Goal: Task Accomplishment & Management: Manage account settings

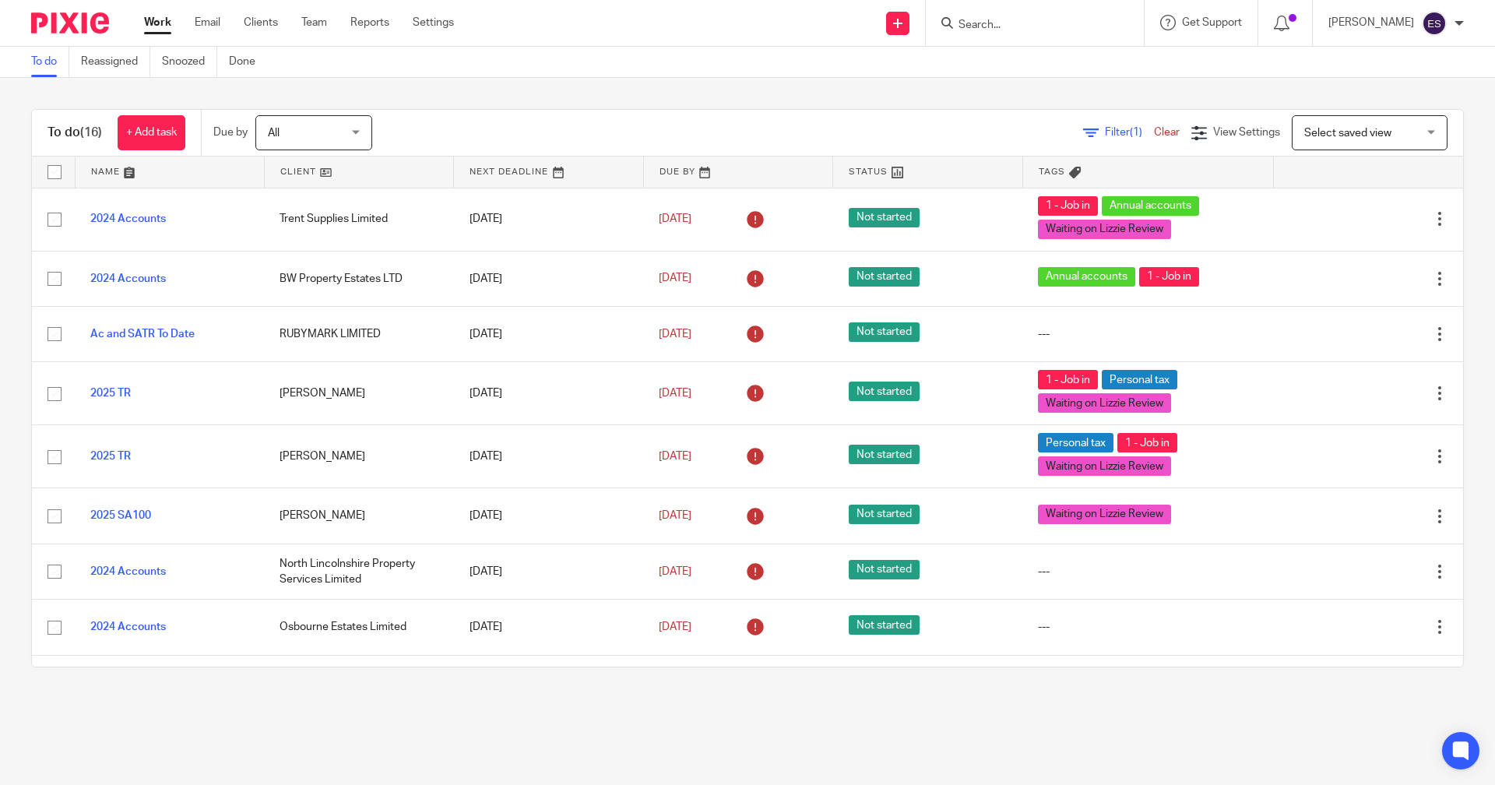
click at [990, 25] on input "Search" at bounding box center [1027, 26] width 140 height 14
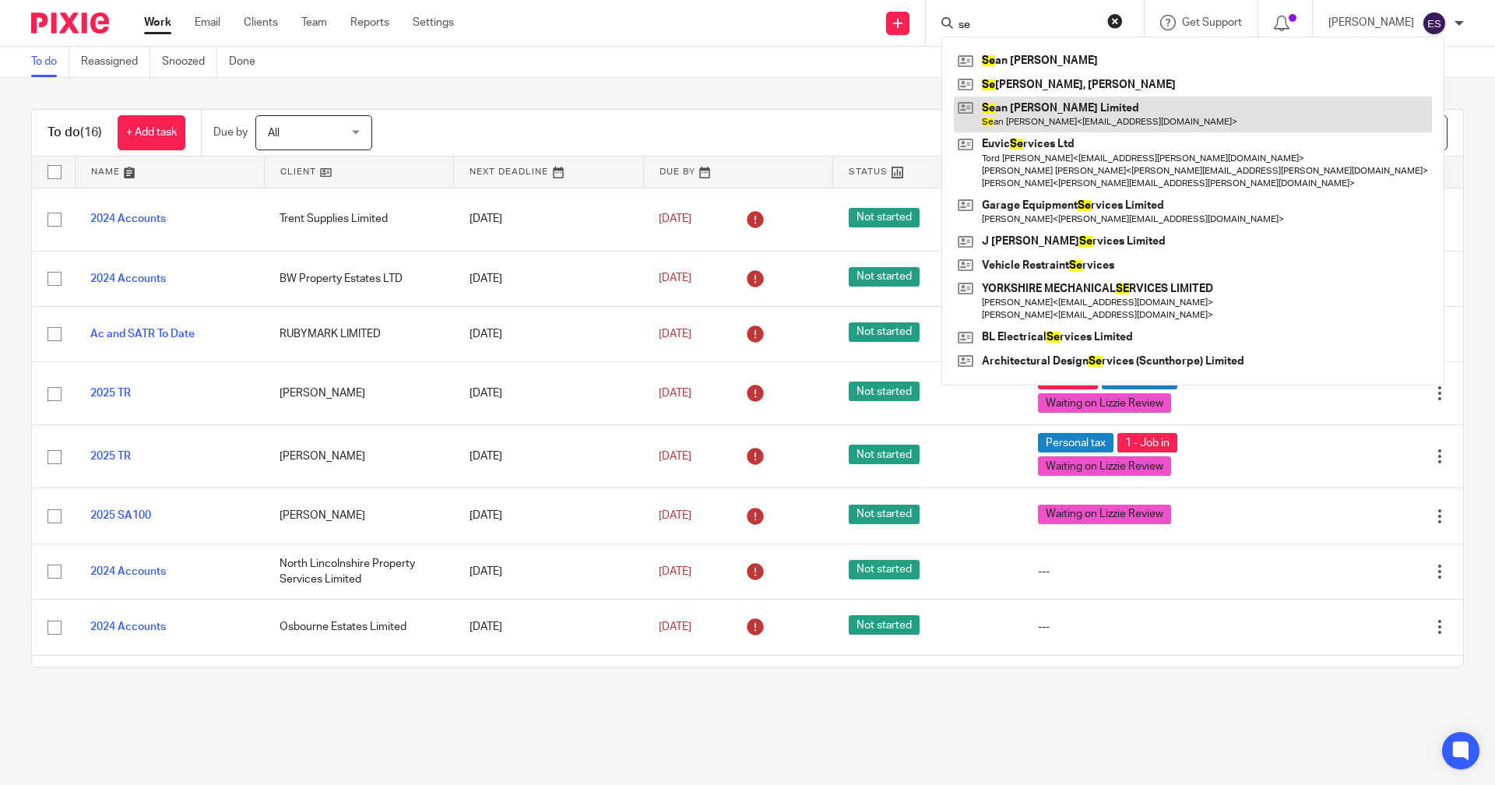
type input "se"
click at [1057, 97] on link at bounding box center [1193, 115] width 478 height 36
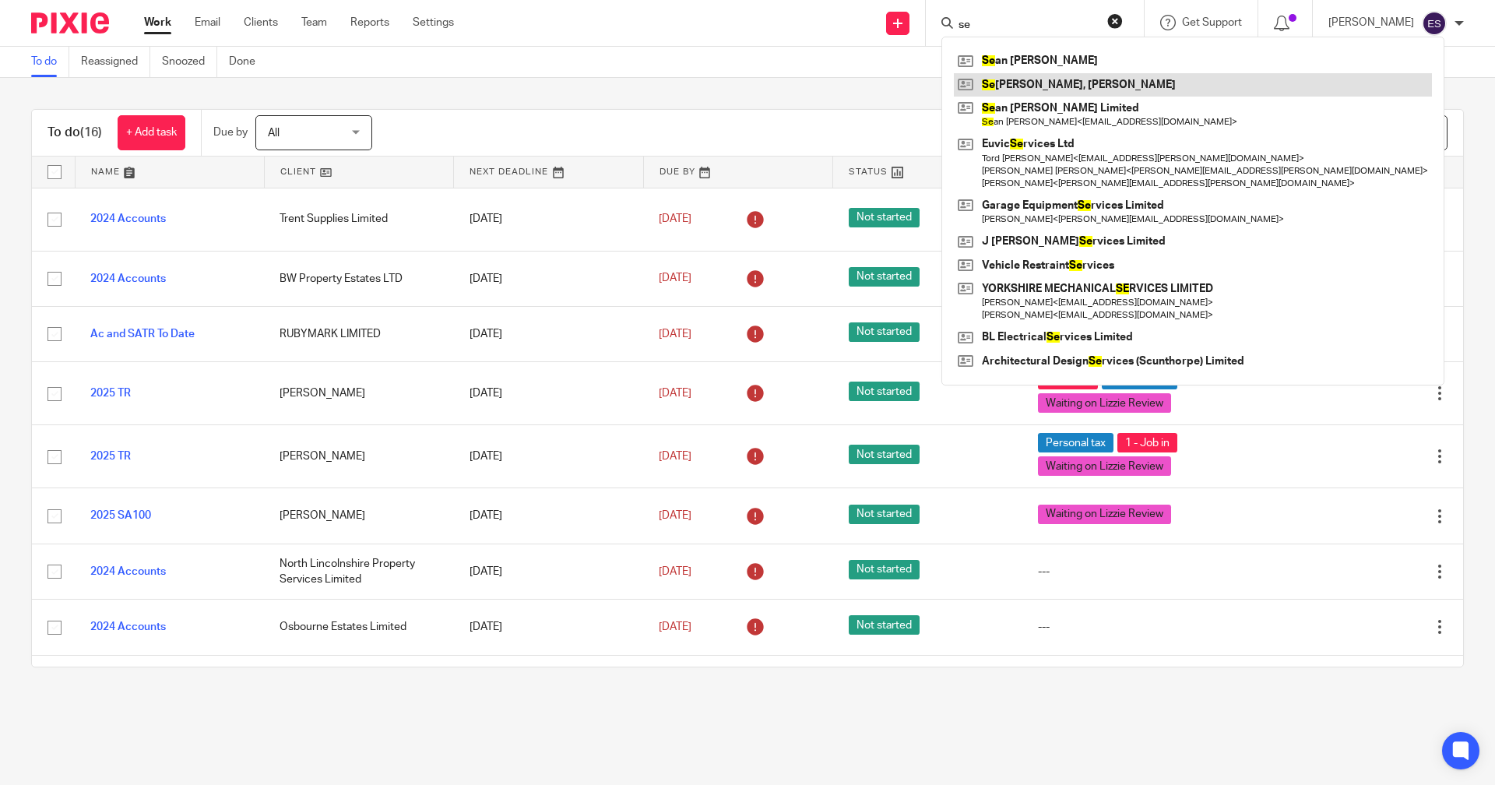
click at [1066, 90] on link at bounding box center [1193, 84] width 478 height 23
click at [1050, 79] on link at bounding box center [1193, 84] width 478 height 23
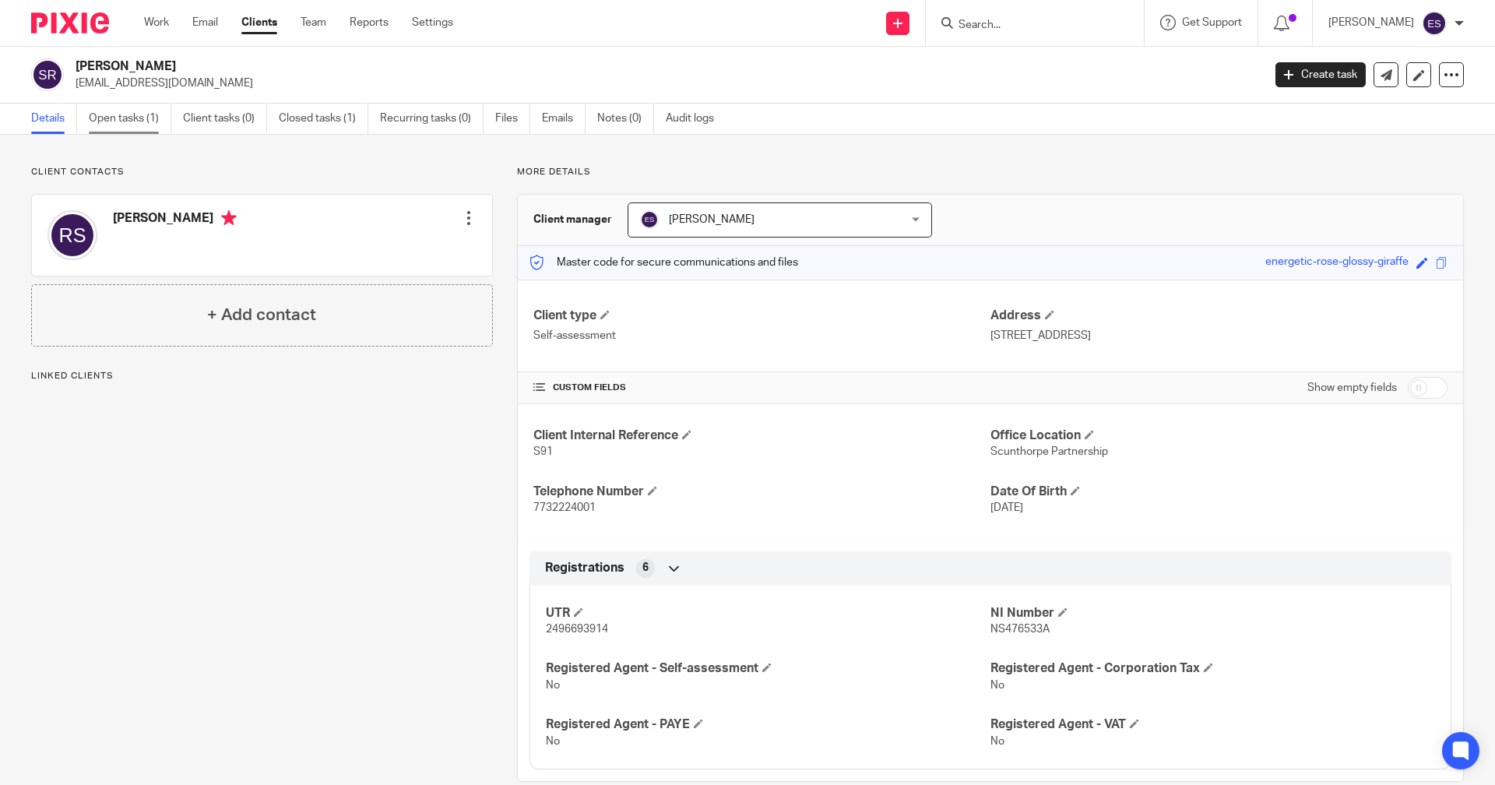
click at [123, 117] on link "Open tasks (1)" at bounding box center [130, 119] width 83 height 30
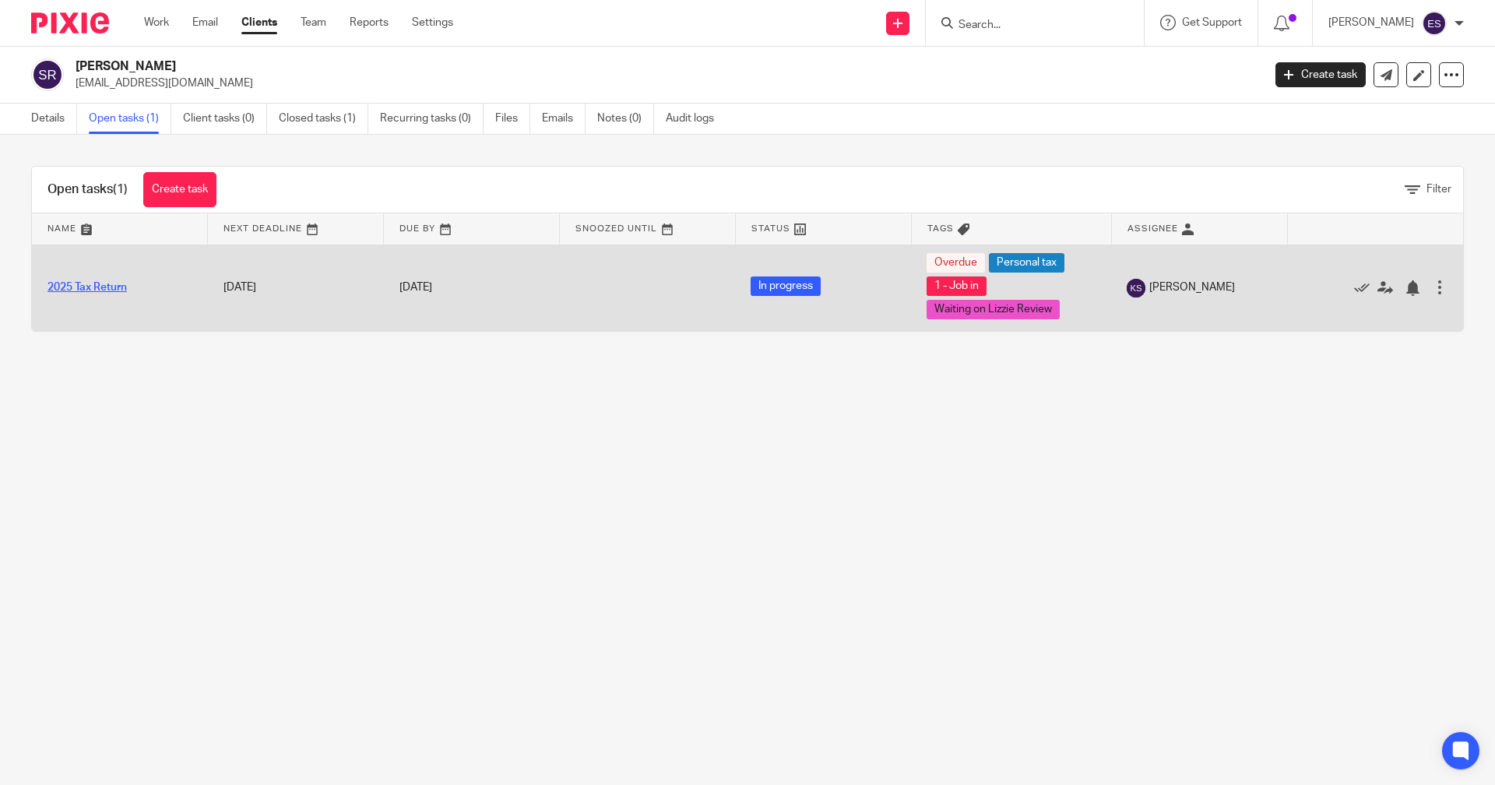
click at [77, 287] on link "2025 Tax Return" at bounding box center [86, 287] width 79 height 11
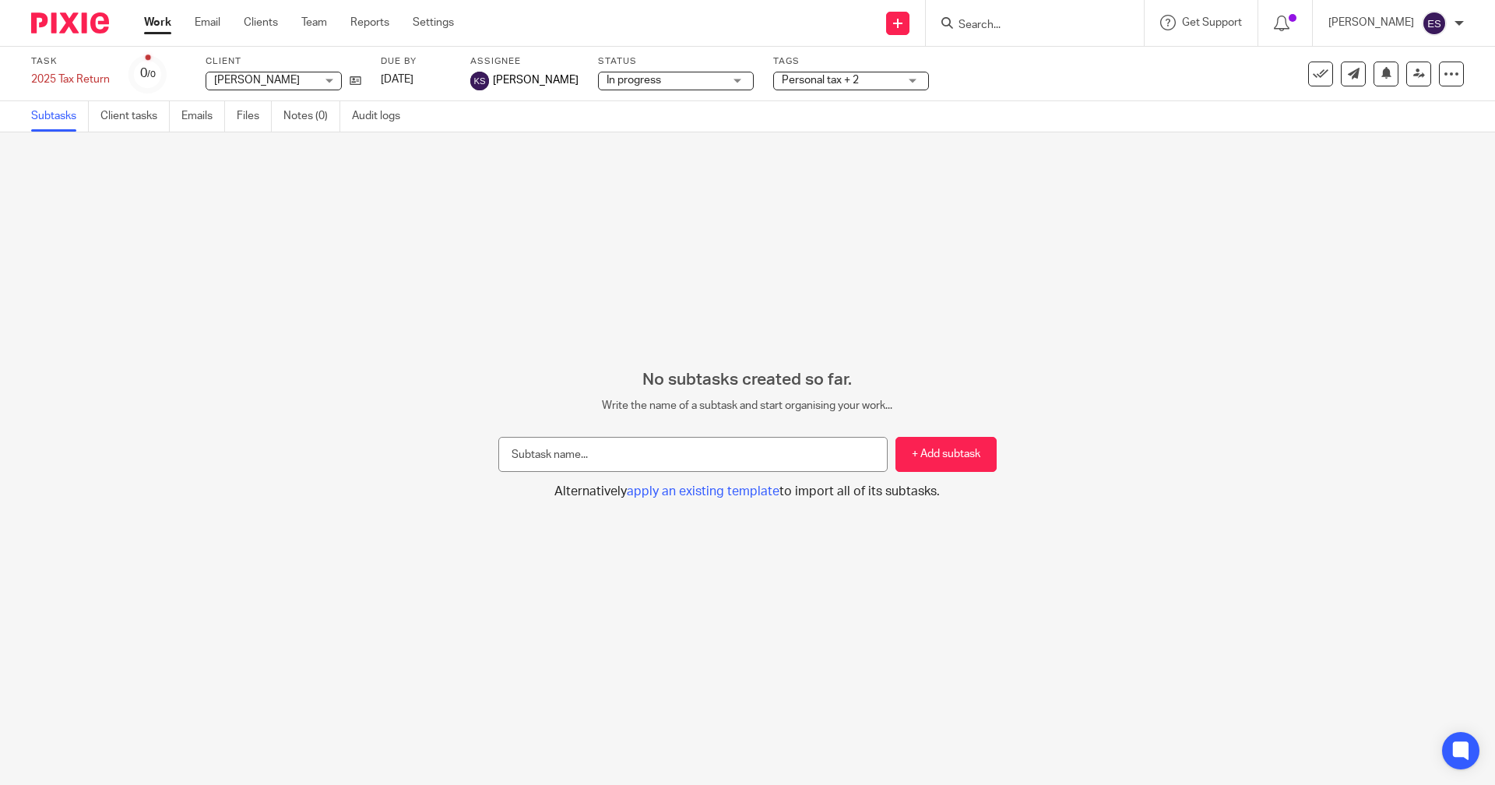
click at [809, 77] on span "Personal tax + 2" at bounding box center [820, 80] width 77 height 11
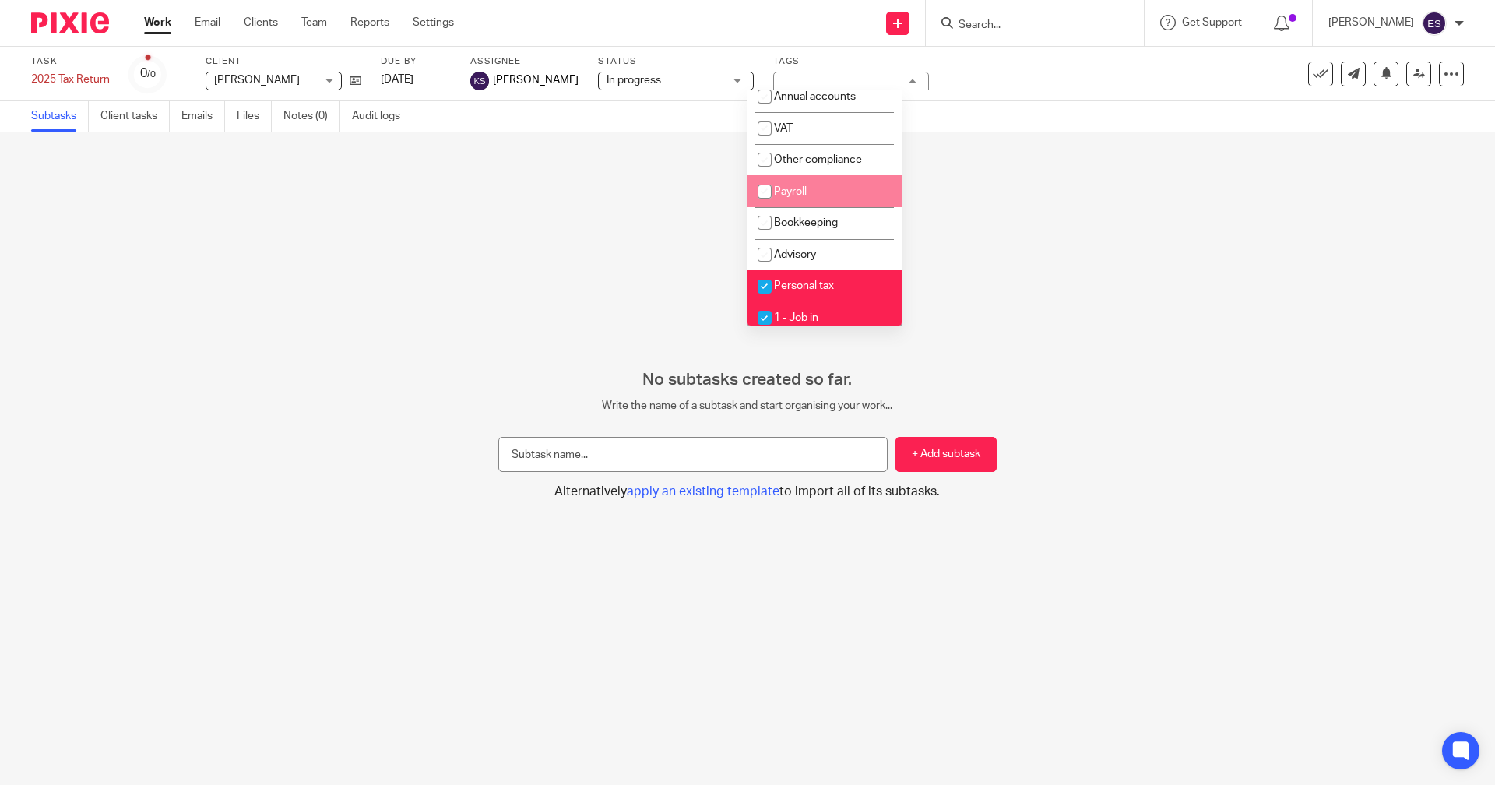
scroll to position [271, 0]
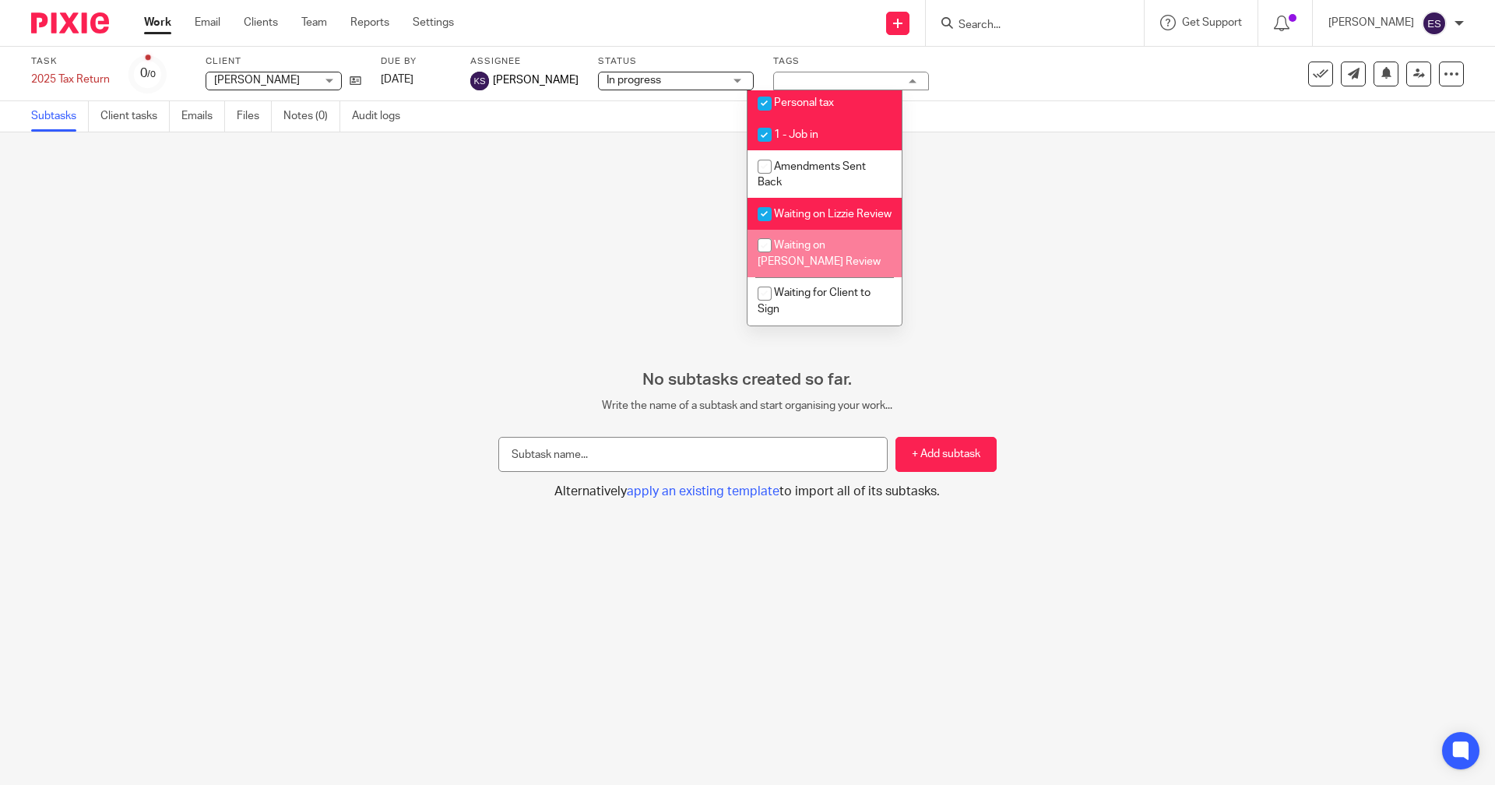
click at [822, 261] on li "Waiting on [PERSON_NAME] Review" at bounding box center [824, 253] width 154 height 47
checkbox input "true"
click at [837, 209] on span "Waiting on Lizzie Review" at bounding box center [833, 214] width 118 height 11
checkbox input "false"
click at [833, 241] on span "Waiting on [PERSON_NAME] Review" at bounding box center [819, 253] width 123 height 27
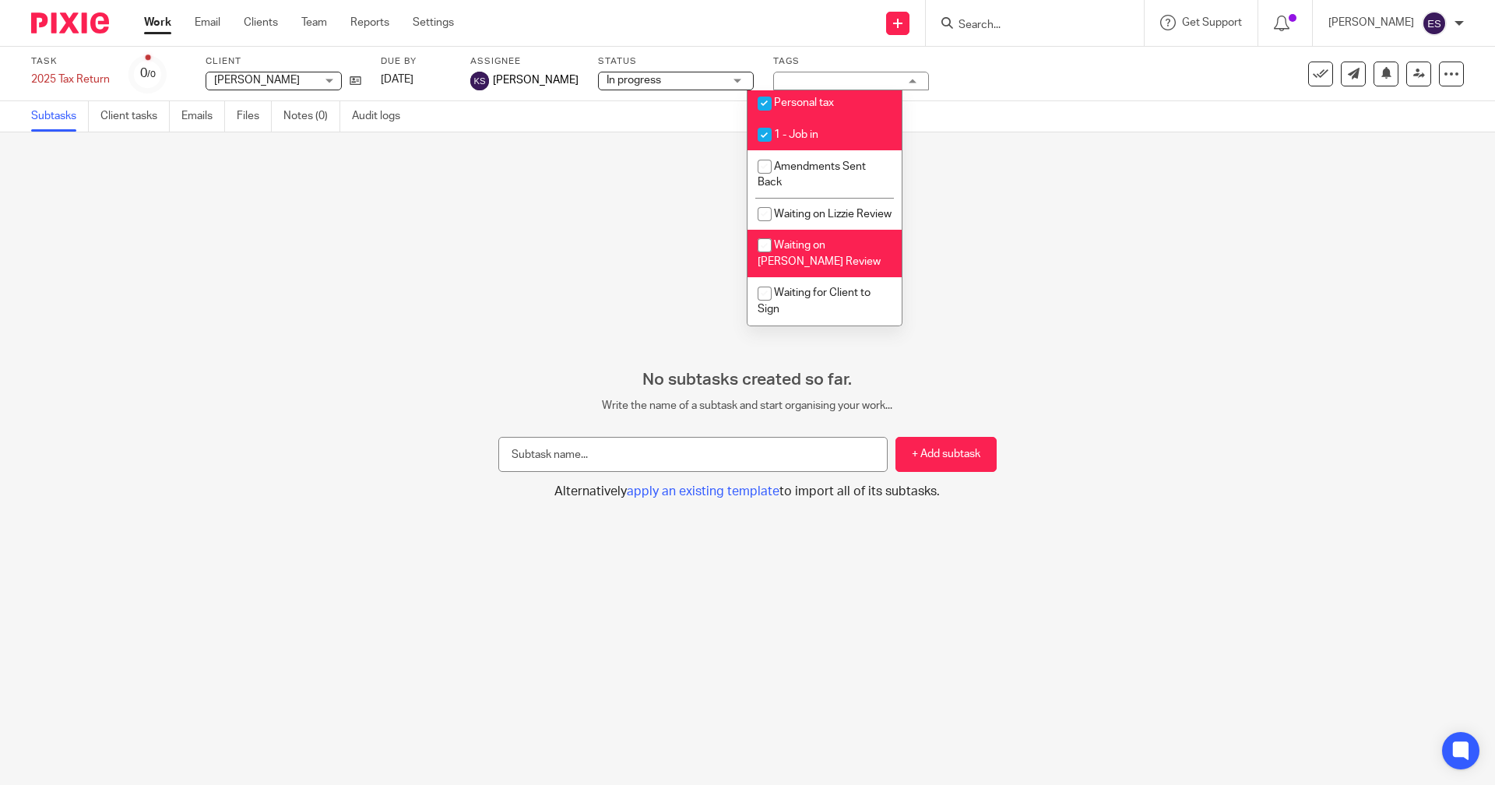
checkbox input "false"
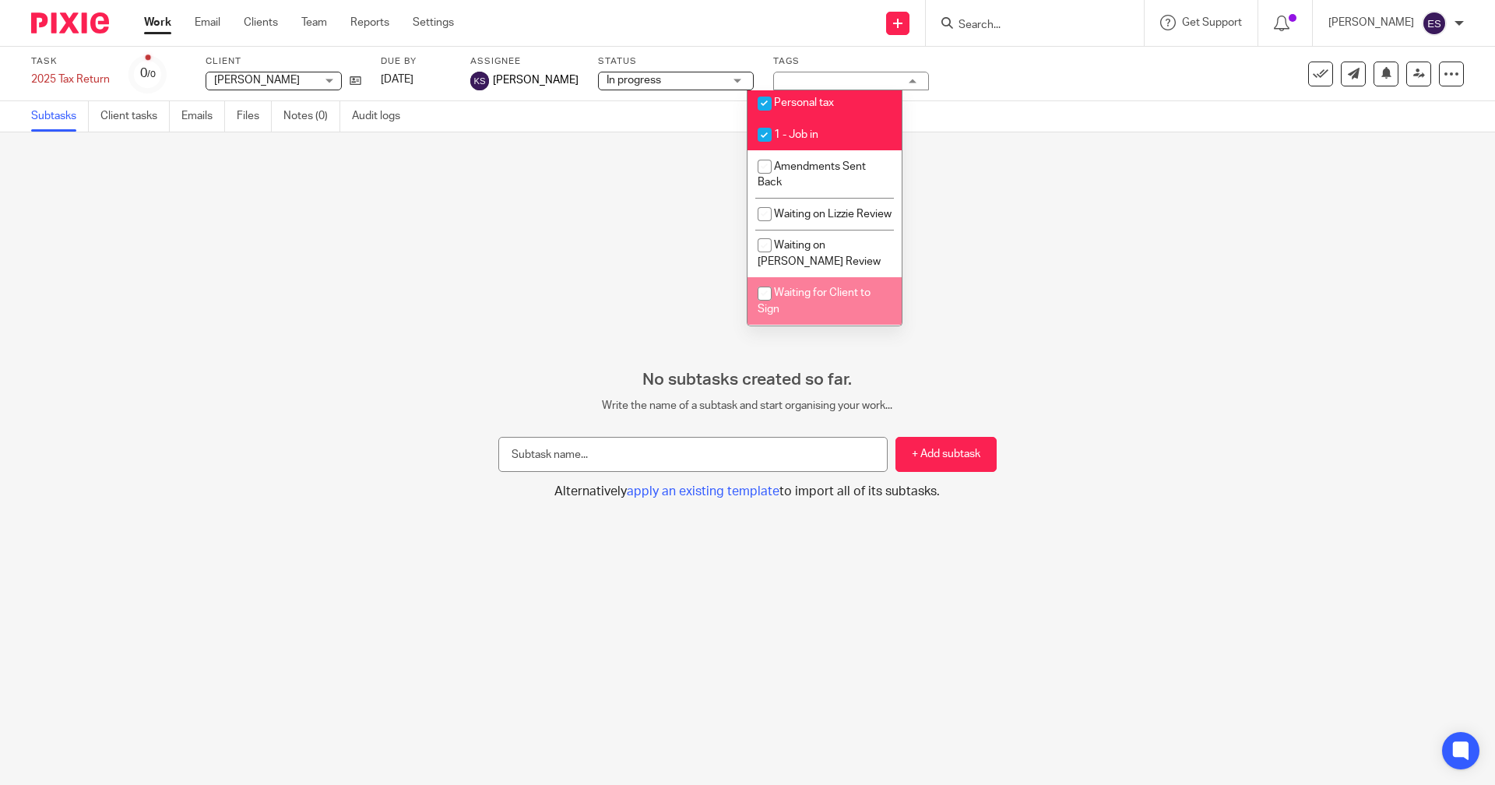
drag, startPoint x: 821, startPoint y: 298, endPoint x: 802, endPoint y: 291, distance: 20.7
click at [821, 299] on li "Waiting for Client to Sign" at bounding box center [824, 300] width 154 height 47
checkbox input "true"
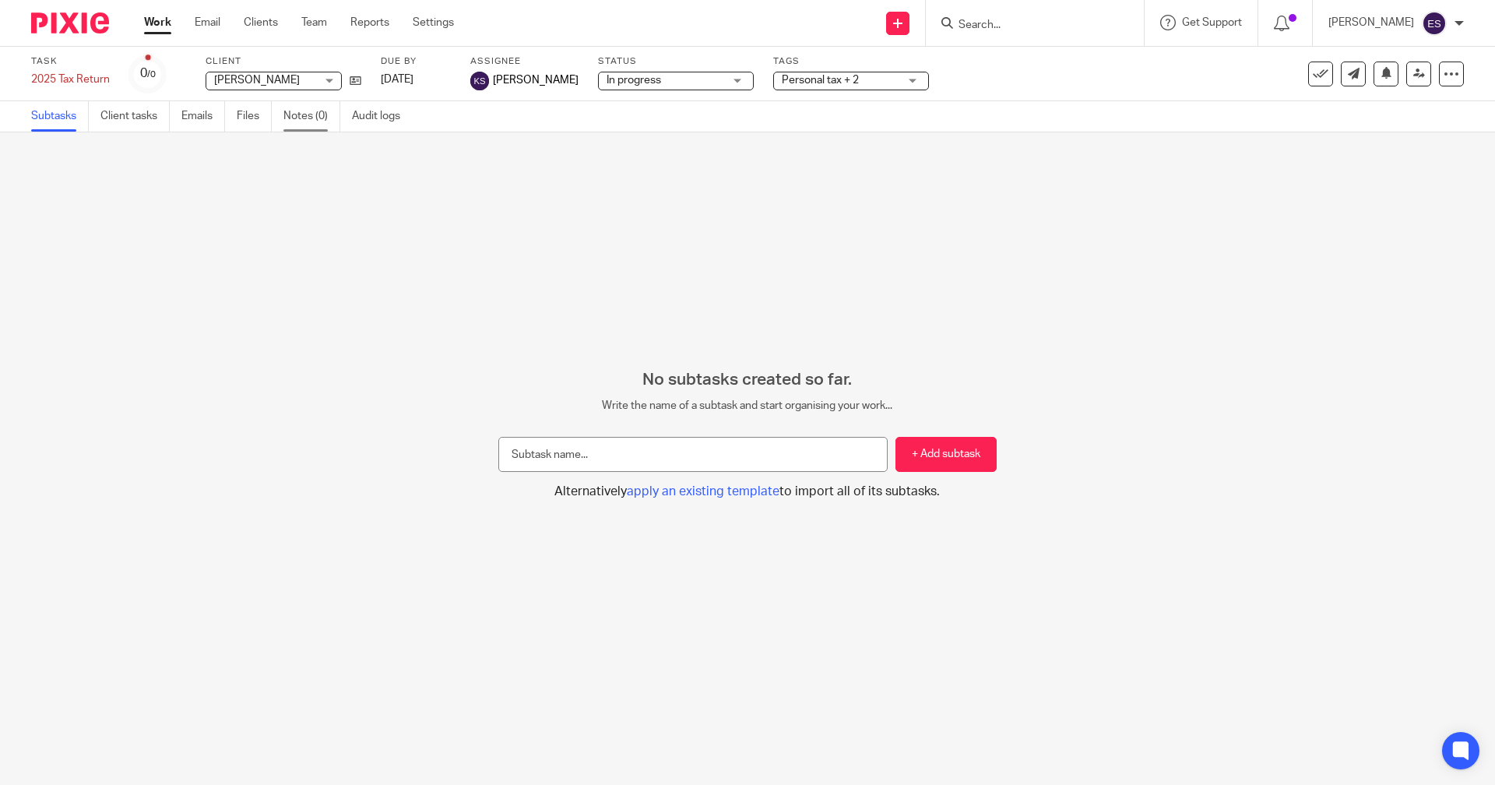
click at [303, 120] on link "Notes (0)" at bounding box center [311, 116] width 57 height 30
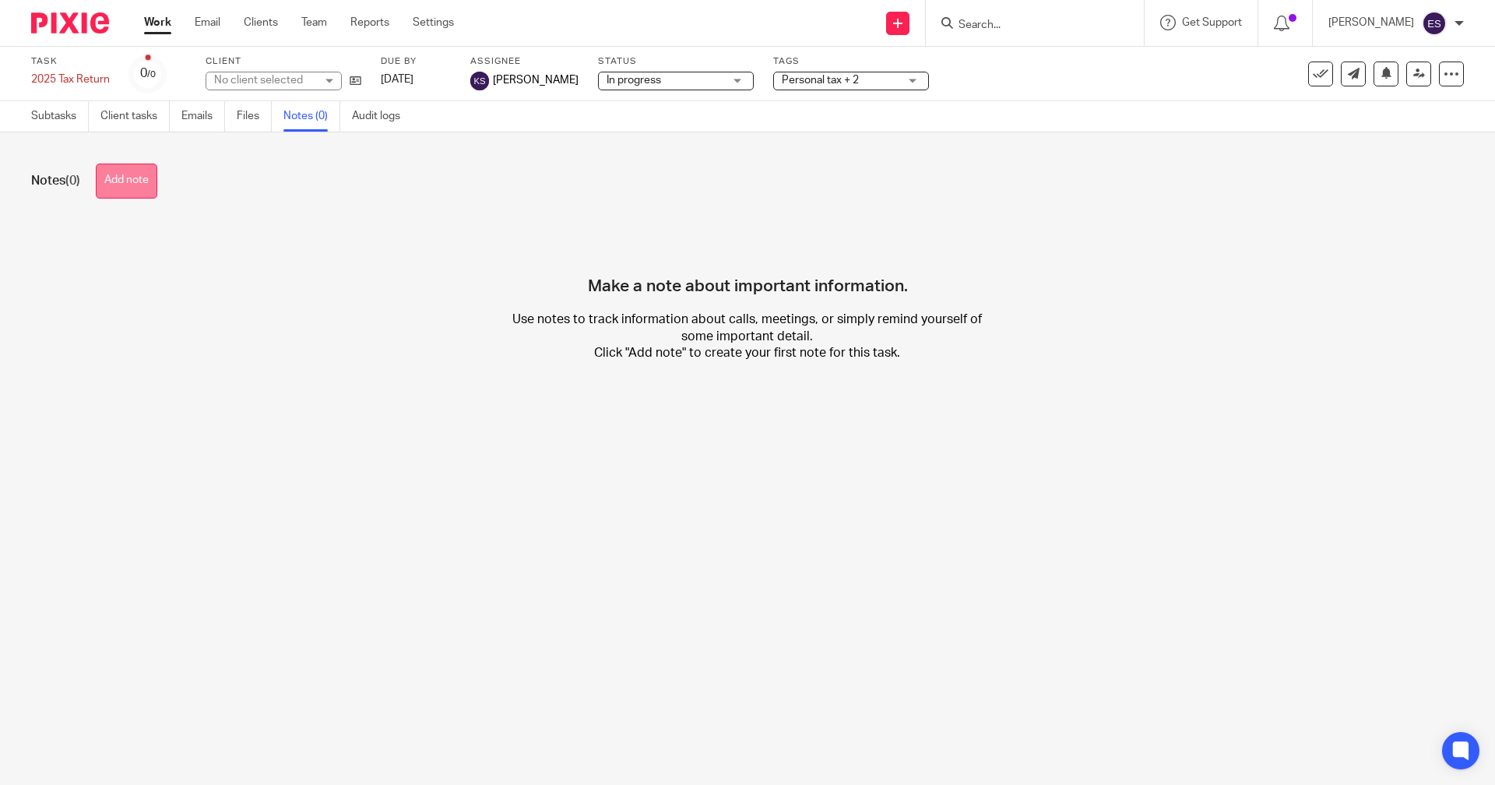
click at [138, 174] on button "Add note" at bounding box center [127, 181] width 62 height 35
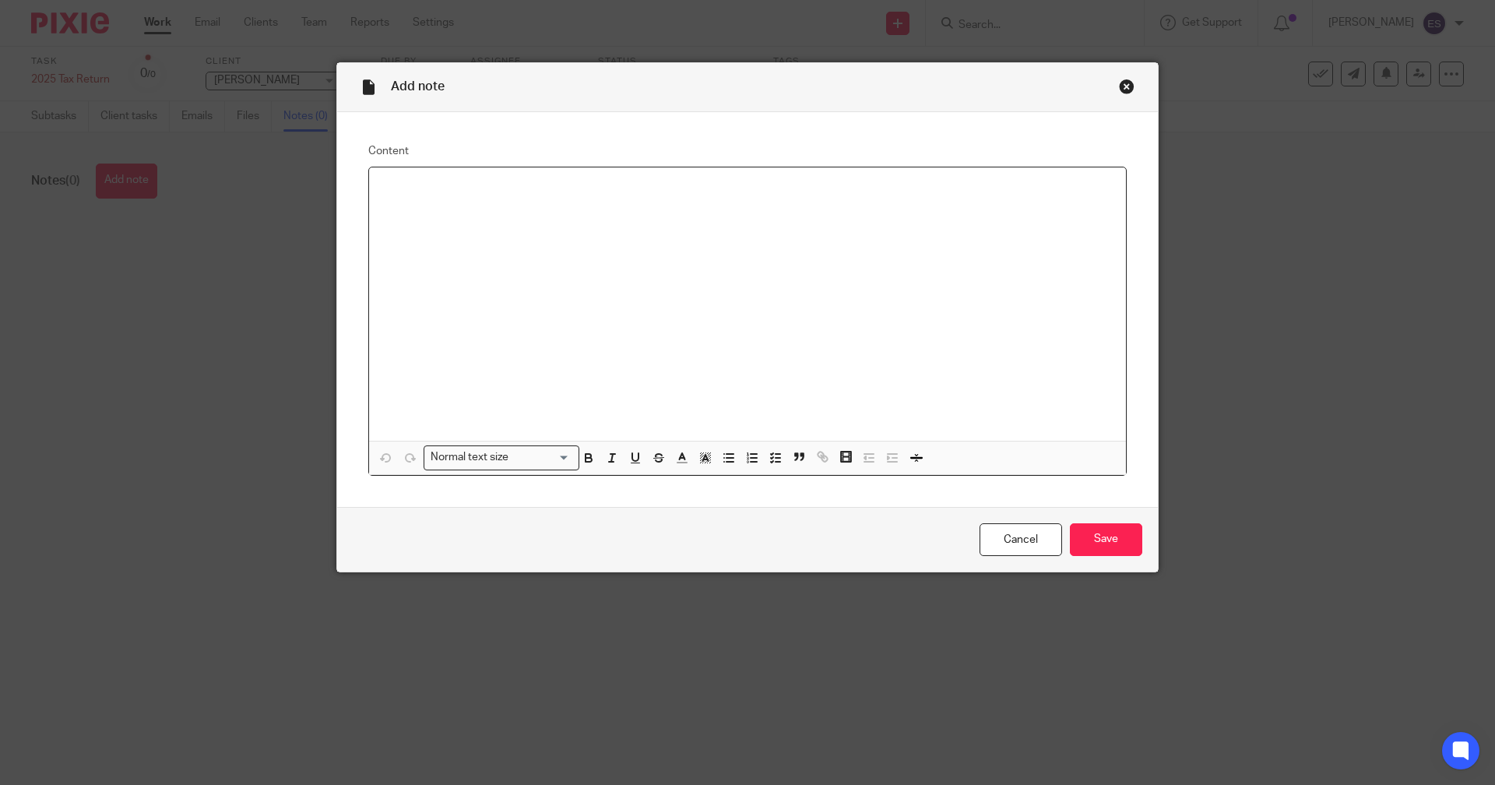
click at [654, 246] on div at bounding box center [747, 303] width 757 height 273
click at [1084, 530] on input "Save" at bounding box center [1106, 539] width 72 height 33
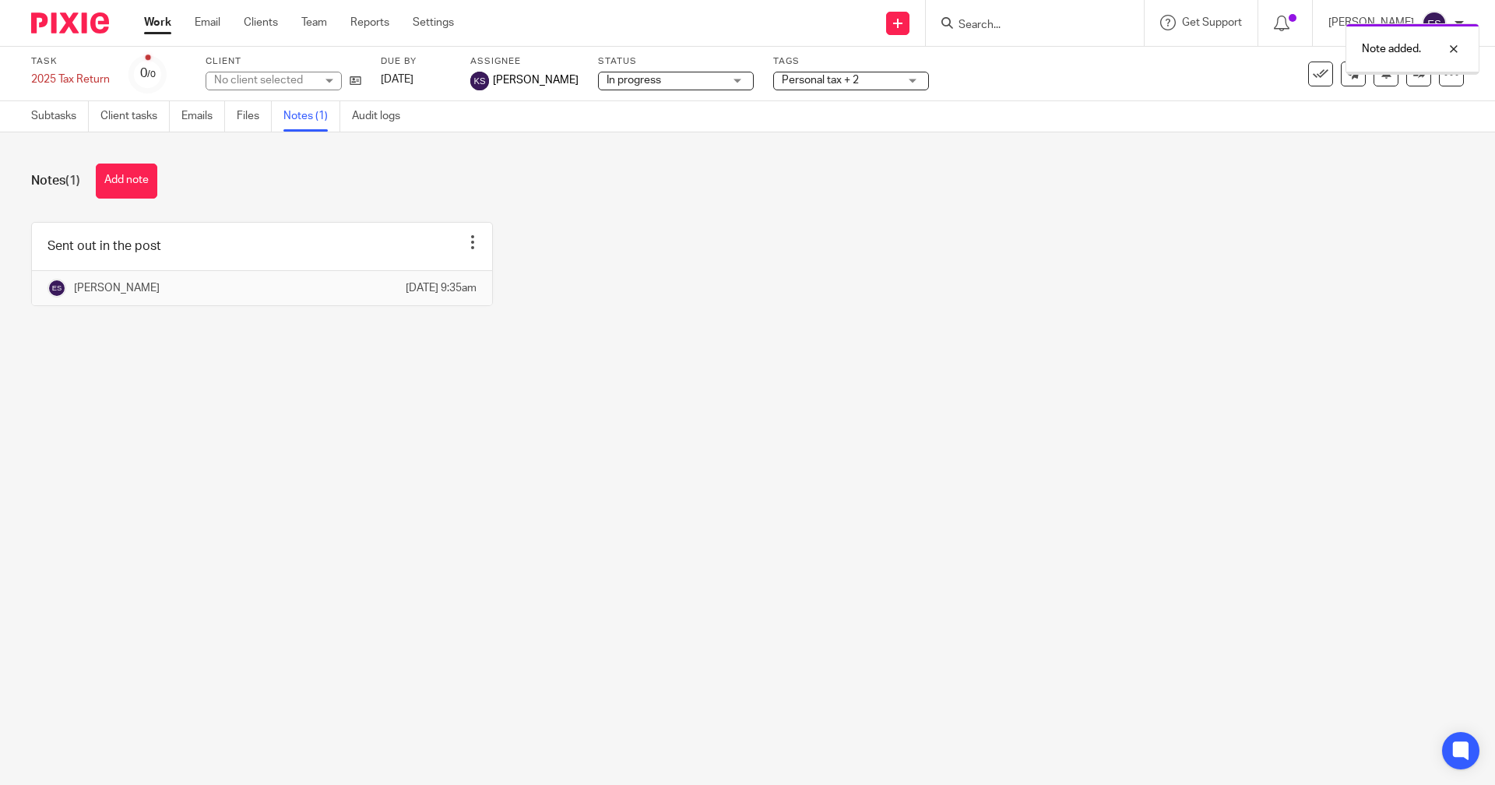
click at [329, 23] on ul "Work Email Clients Team Reports Settings" at bounding box center [310, 23] width 333 height 16
click at [313, 23] on link "Team" at bounding box center [314, 23] width 26 height 16
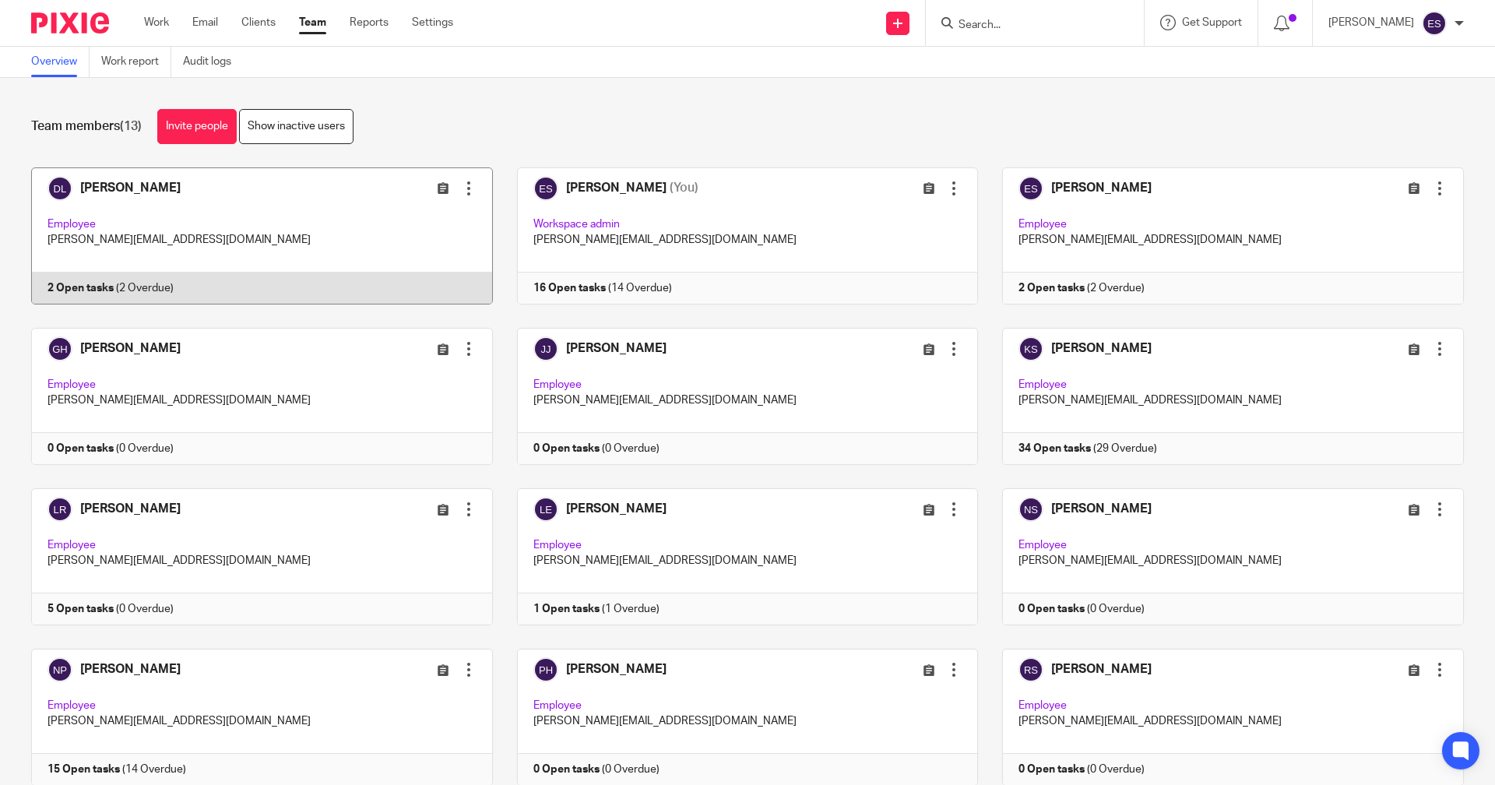
click at [419, 263] on link at bounding box center [250, 235] width 486 height 137
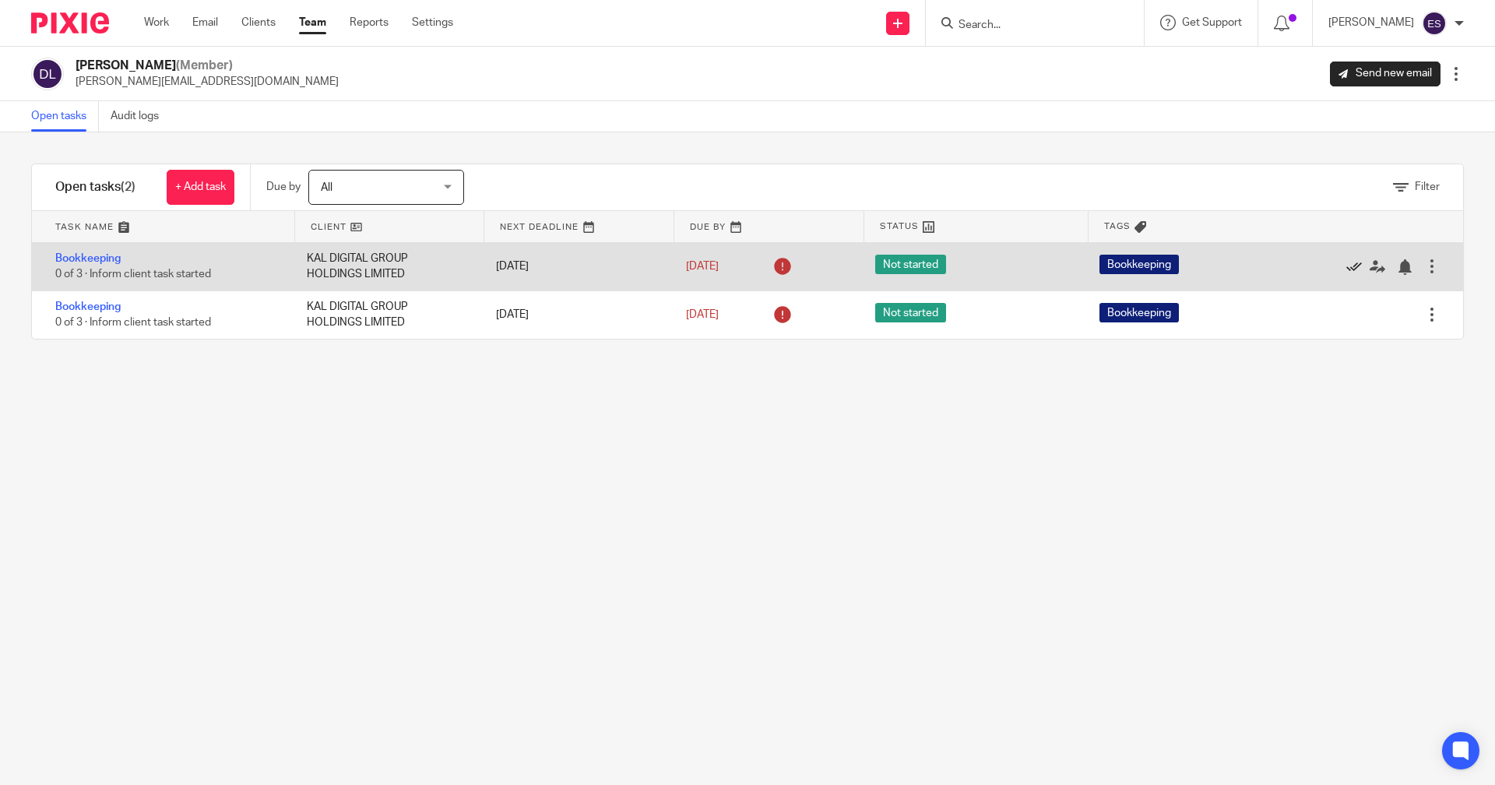
click at [1346, 265] on icon at bounding box center [1354, 267] width 16 height 16
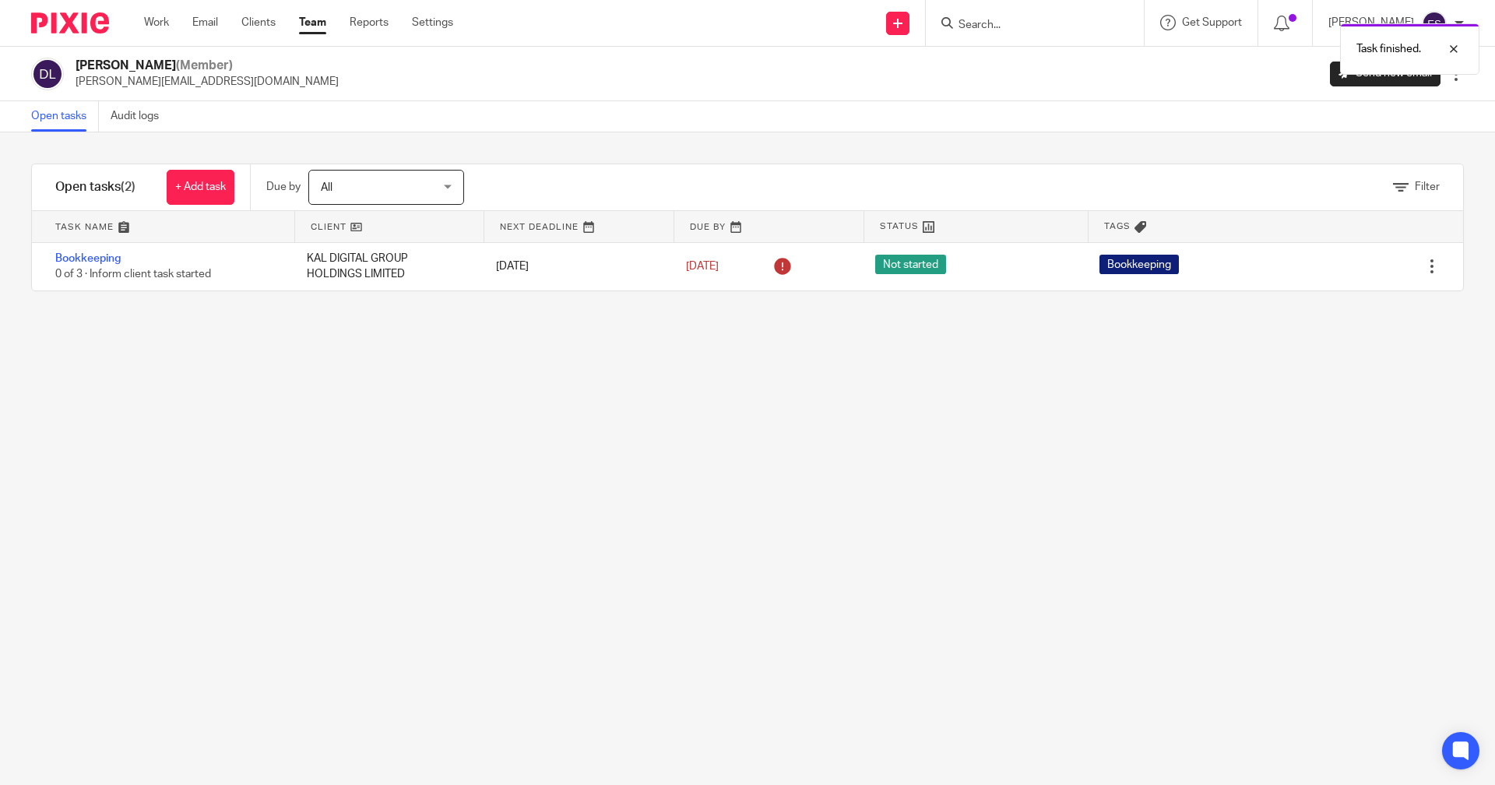
click at [1346, 265] on icon at bounding box center [1354, 267] width 16 height 16
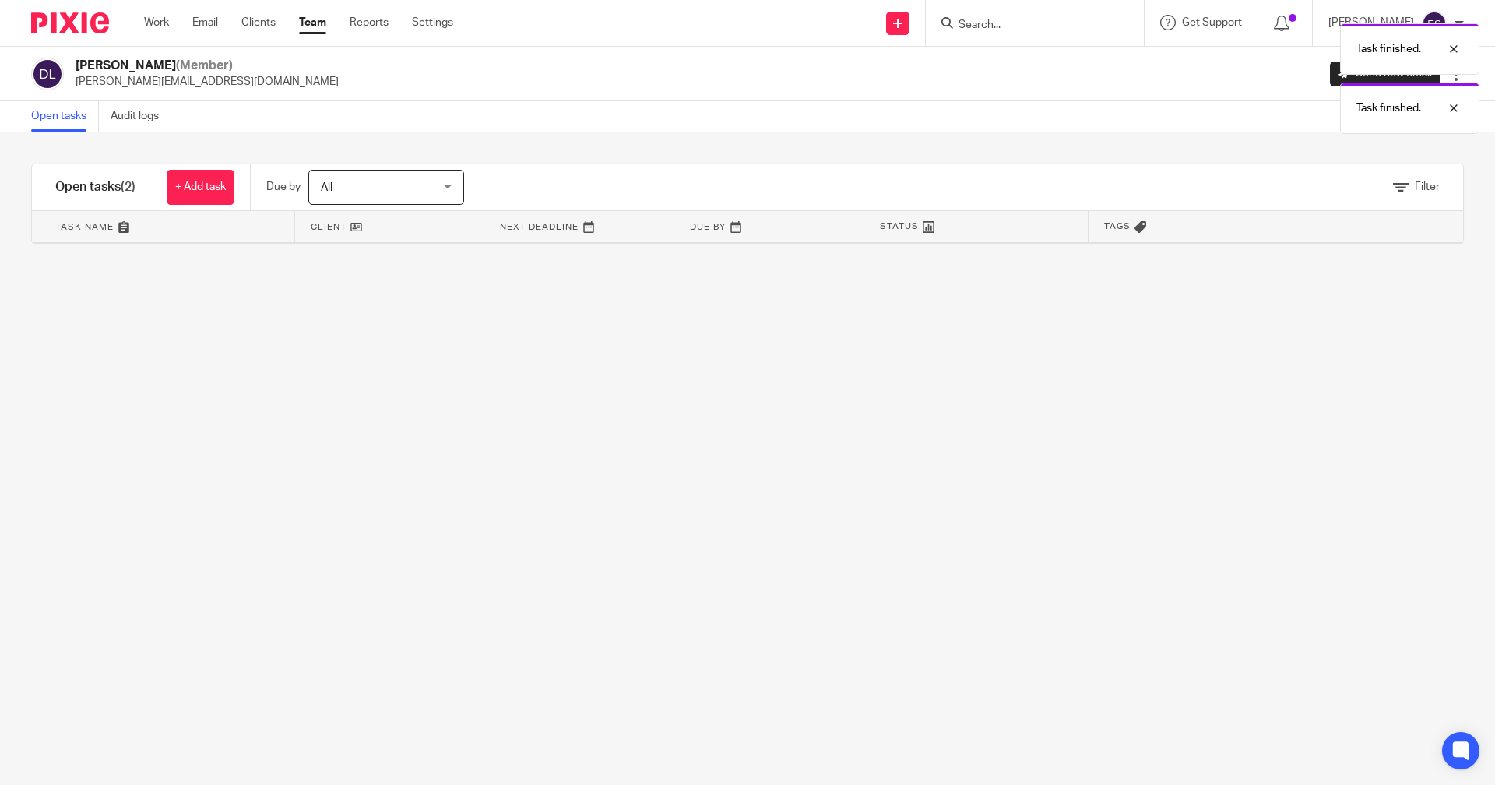
click at [311, 26] on link "Team" at bounding box center [312, 23] width 27 height 16
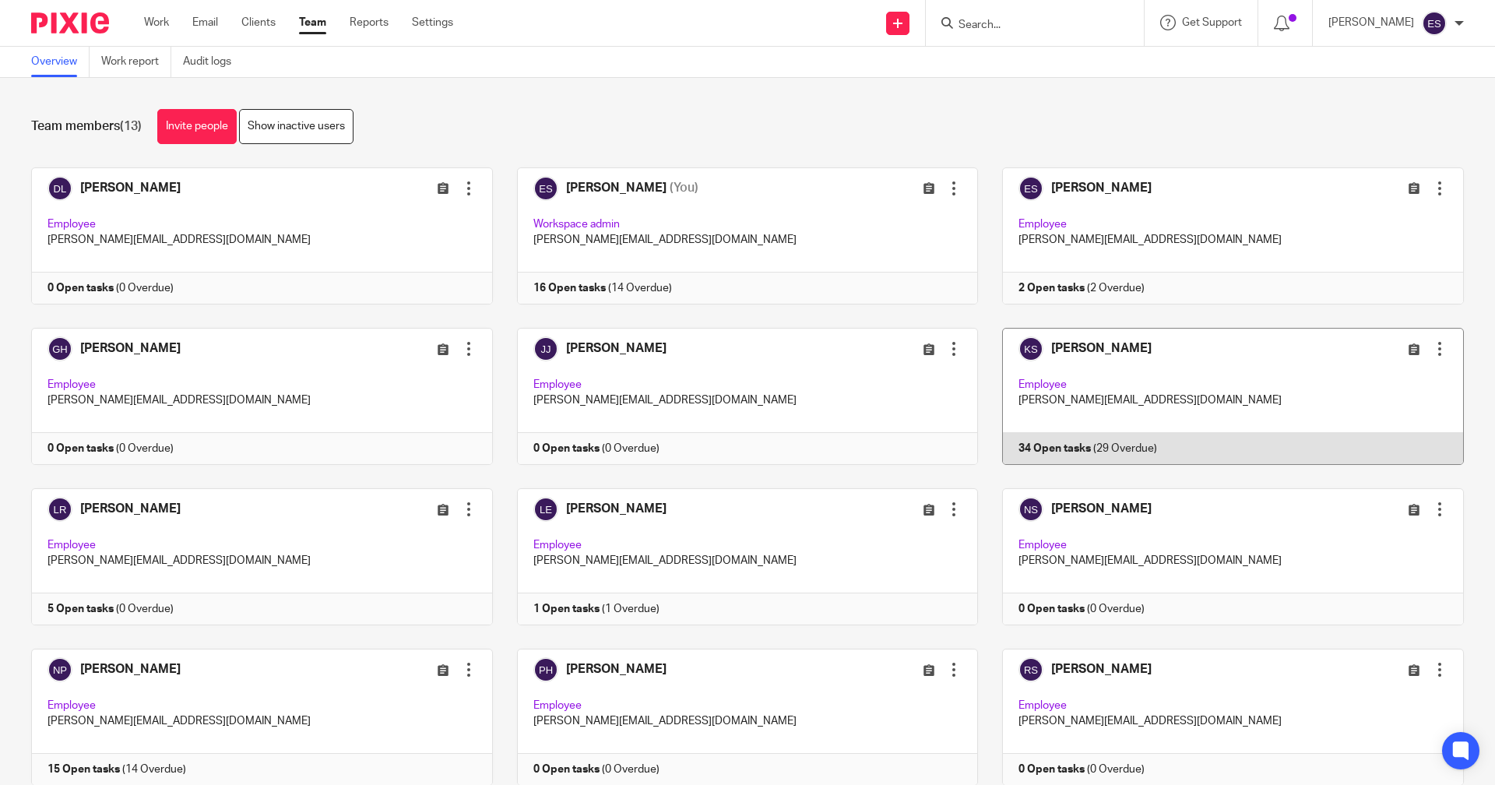
click at [1032, 424] on link at bounding box center [1221, 396] width 486 height 137
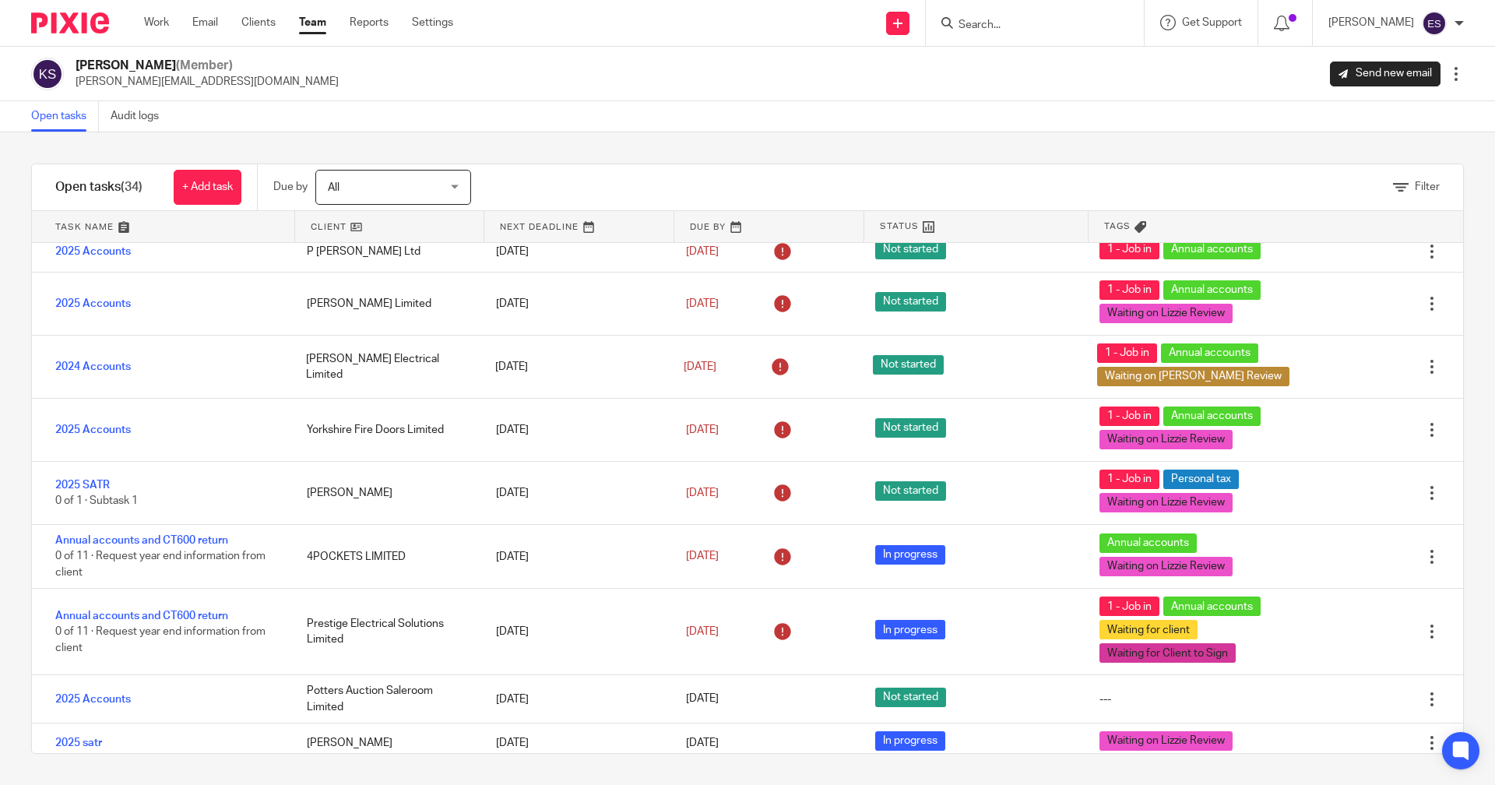
scroll to position [1456, 0]
